Goal: Check status

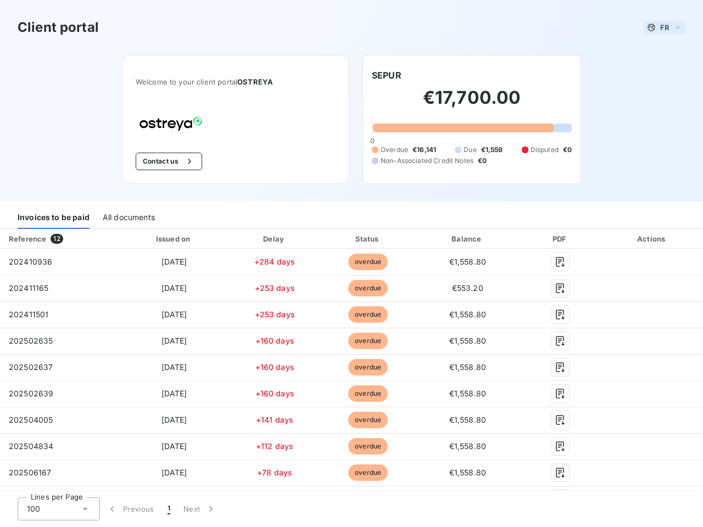
click at [660, 27] on span "FR" at bounding box center [664, 27] width 9 height 9
click at [163, 161] on button "Contact us" at bounding box center [169, 162] width 66 height 18
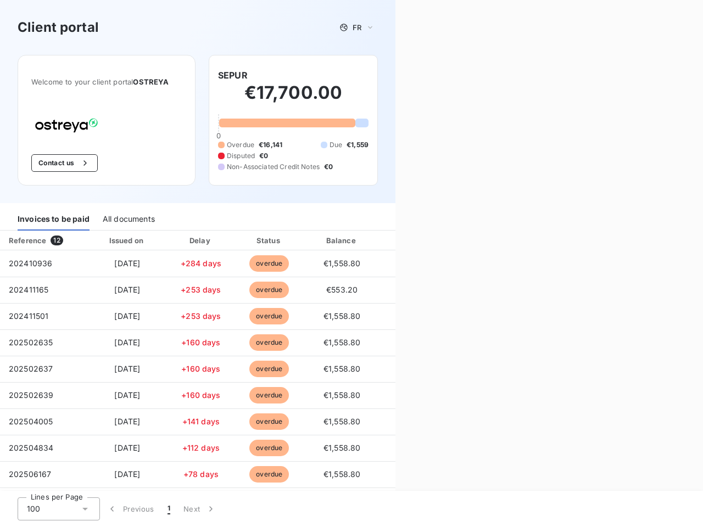
click at [382, 75] on div "Welcome to your client portal OSTREYA Contact us SEPUR €17,700.00 0 Overdue €16…" at bounding box center [197, 129] width 395 height 148
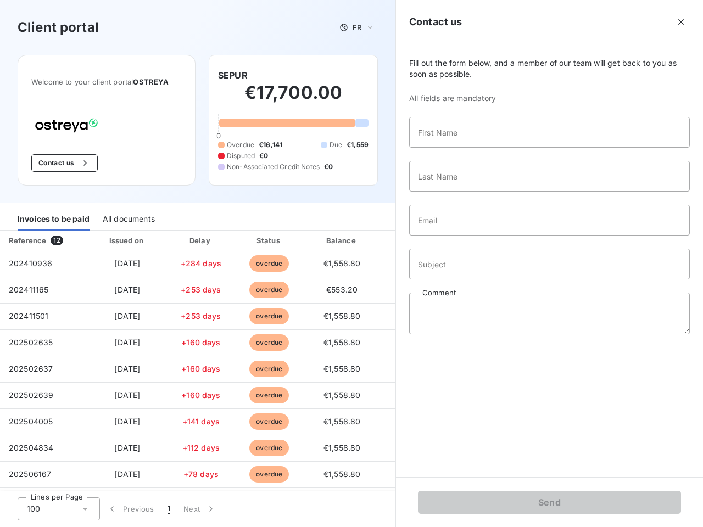
click at [53, 217] on div "Invoices to be paid" at bounding box center [54, 219] width 72 height 23
click at [128, 217] on div "All documents" at bounding box center [129, 219] width 52 height 23
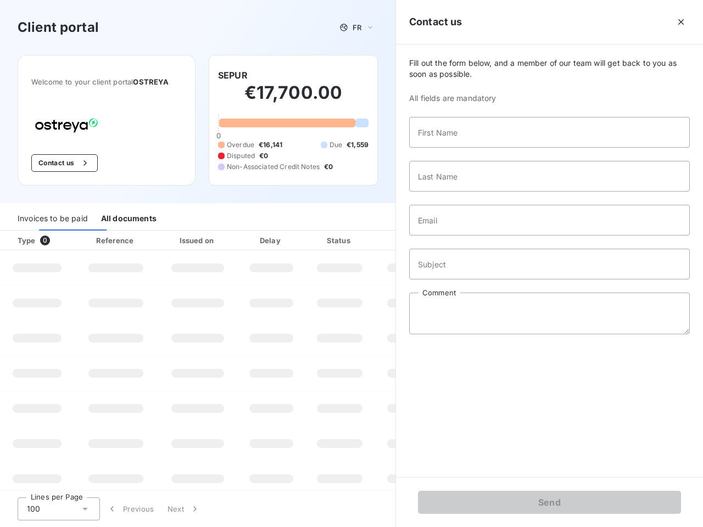
click at [58, 239] on div "Type 0" at bounding box center [41, 240] width 61 height 11
click at [171, 239] on div "Issued on" at bounding box center [198, 240] width 76 height 11
click at [271, 239] on div "Delay" at bounding box center [271, 240] width 63 height 11
click at [362, 239] on div at bounding box center [366, 240] width 11 height 11
